Goal: Find specific fact: Find specific fact

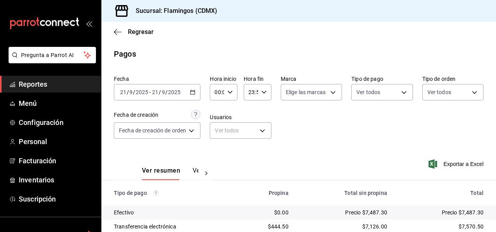
scroll to position [70, 0]
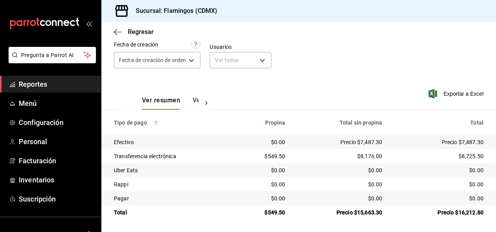
click at [367, 143] on div "Precio $7,487.30" at bounding box center [340, 142] width 85 height 8
copy div "7,487.30"
click at [269, 154] on div "$549.50" at bounding box center [264, 156] width 43 height 8
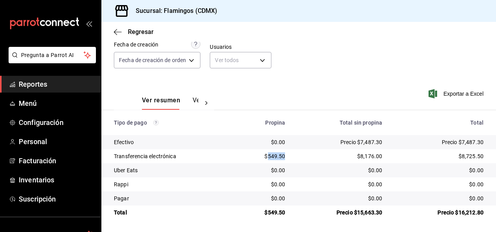
copy div "549.50"
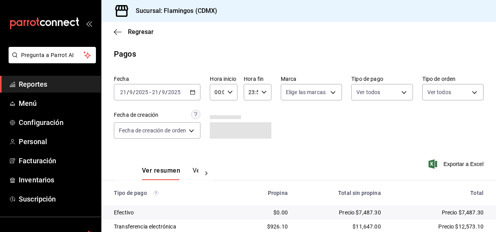
scroll to position [70, 0]
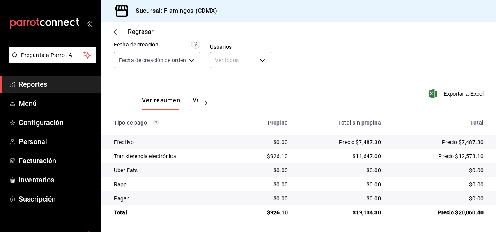
click at [370, 156] on div "$11,647.00" at bounding box center [340, 156] width 81 height 8
copy div "11,647.00"
click at [278, 157] on div "$926.10" at bounding box center [265, 156] width 43 height 8
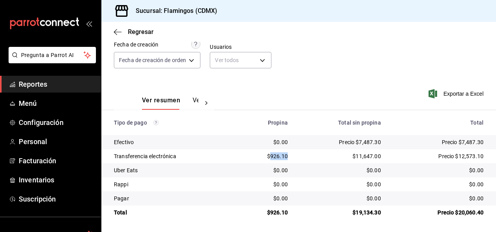
copy div "926.10"
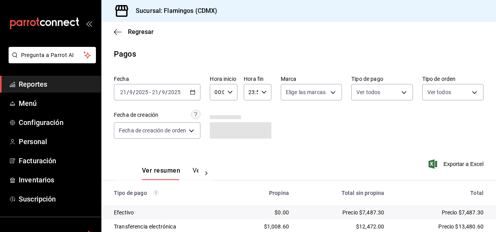
scroll to position [70, 0]
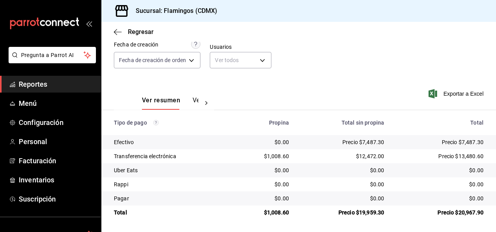
click at [274, 157] on div "$1,008.60" at bounding box center [264, 156] width 49 height 8
copy div "1,008.60"
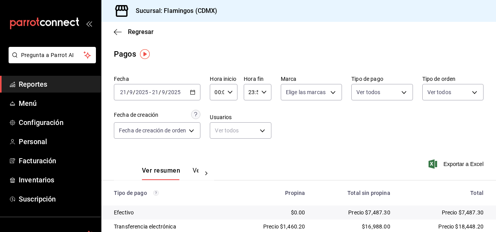
scroll to position [70, 0]
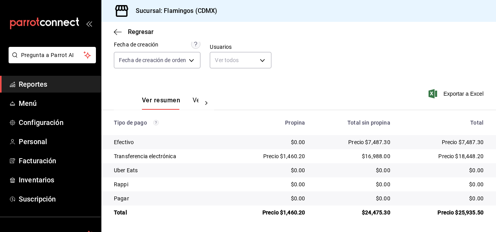
click at [294, 153] on div "Precio $1,460.20" at bounding box center [268, 156] width 73 height 8
copy div "1,460.20"
